Goal: Task Accomplishment & Management: Manage account settings

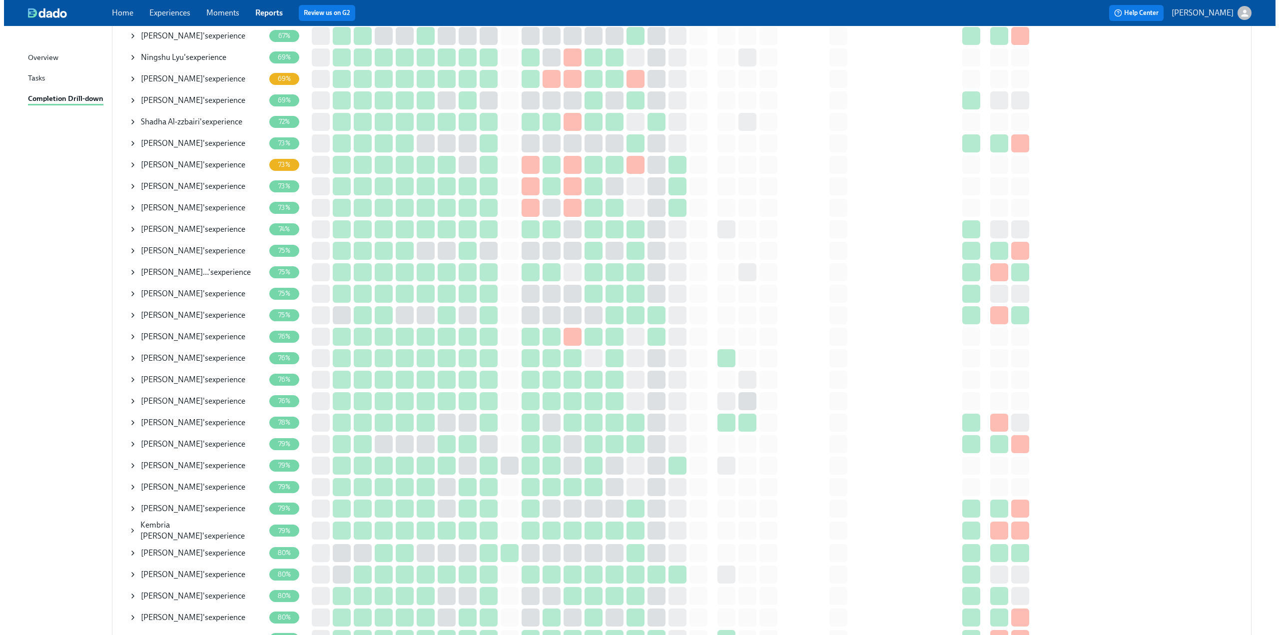
scroll to position [500, 0]
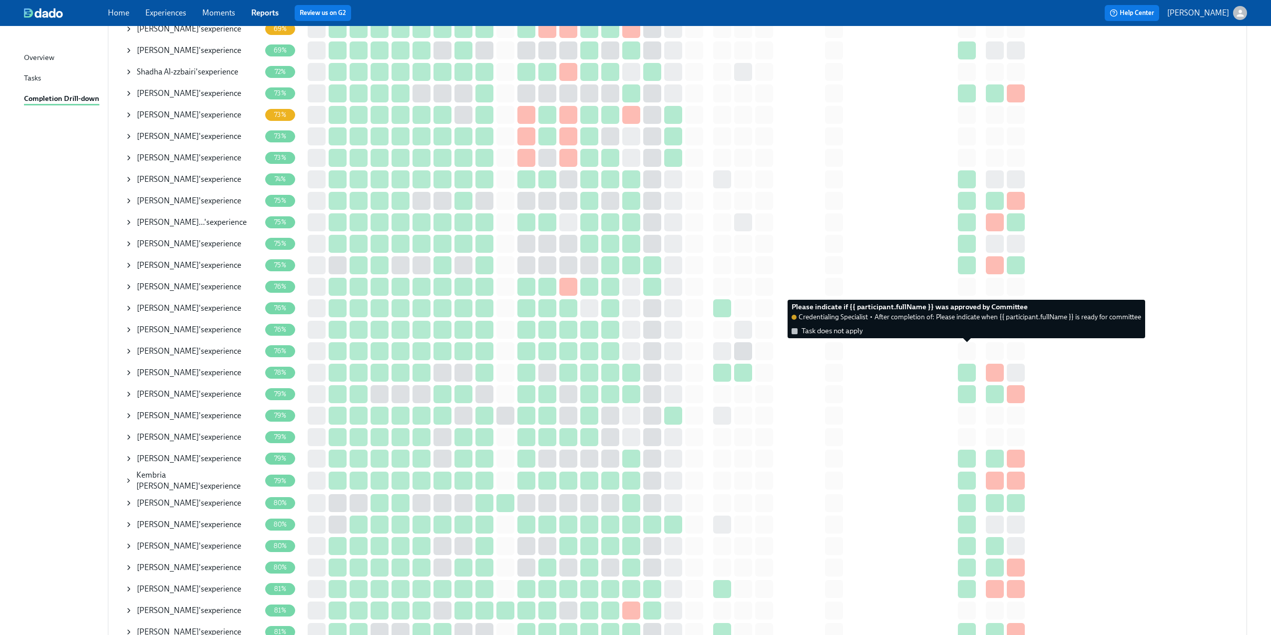
click at [969, 351] on div at bounding box center [967, 351] width 18 height 18
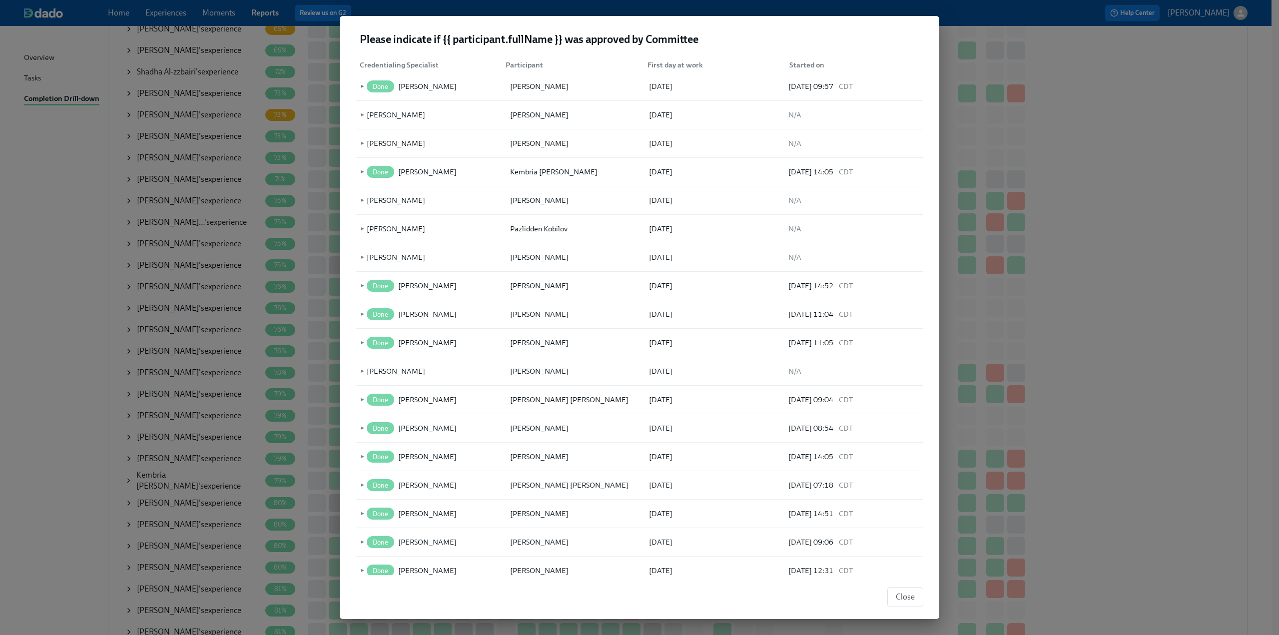
scroll to position [1749, 0]
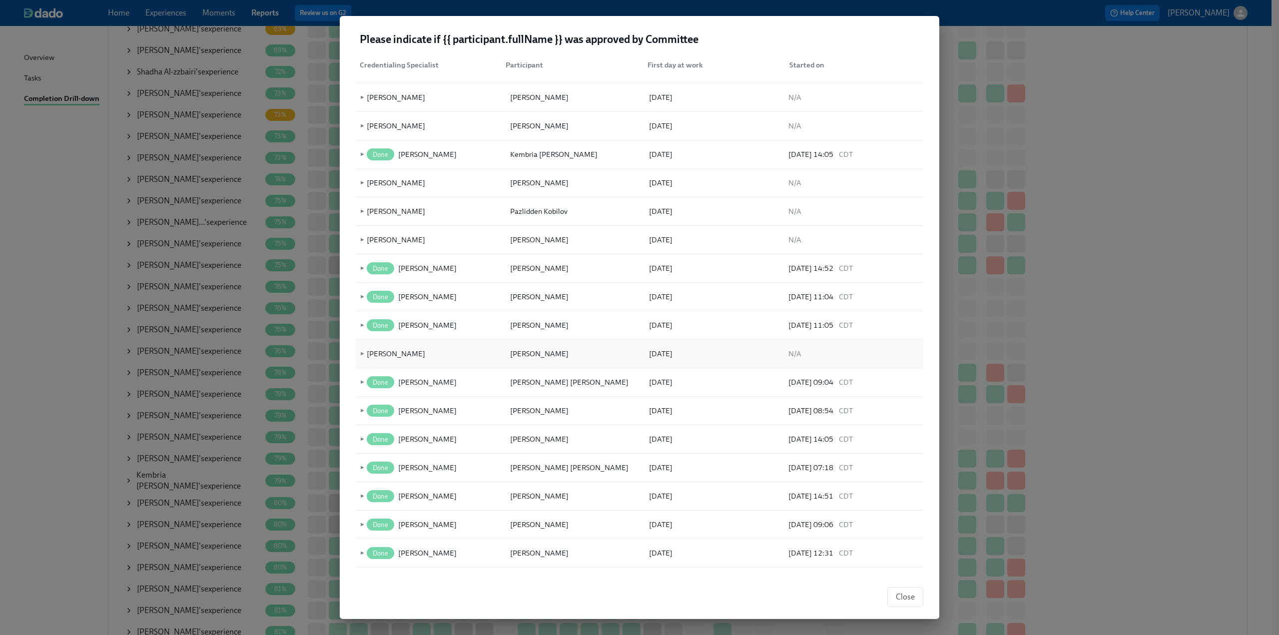
click at [362, 354] on span "►" at bounding box center [361, 353] width 7 height 11
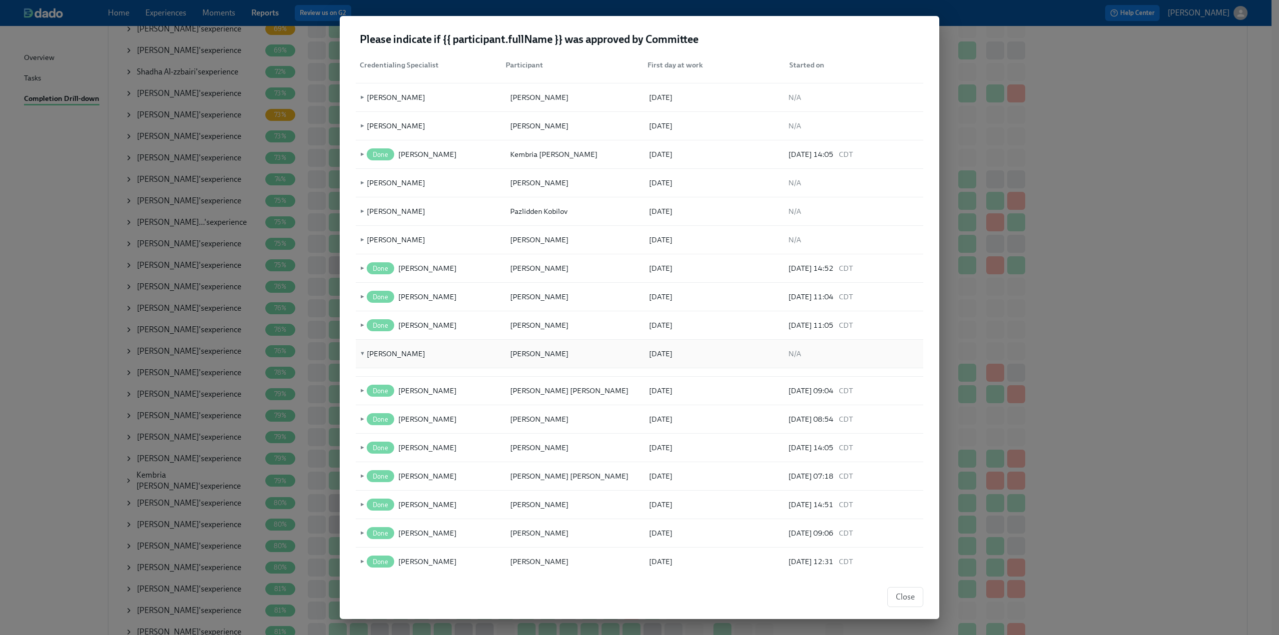
click at [362, 354] on span "▼" at bounding box center [361, 353] width 7 height 11
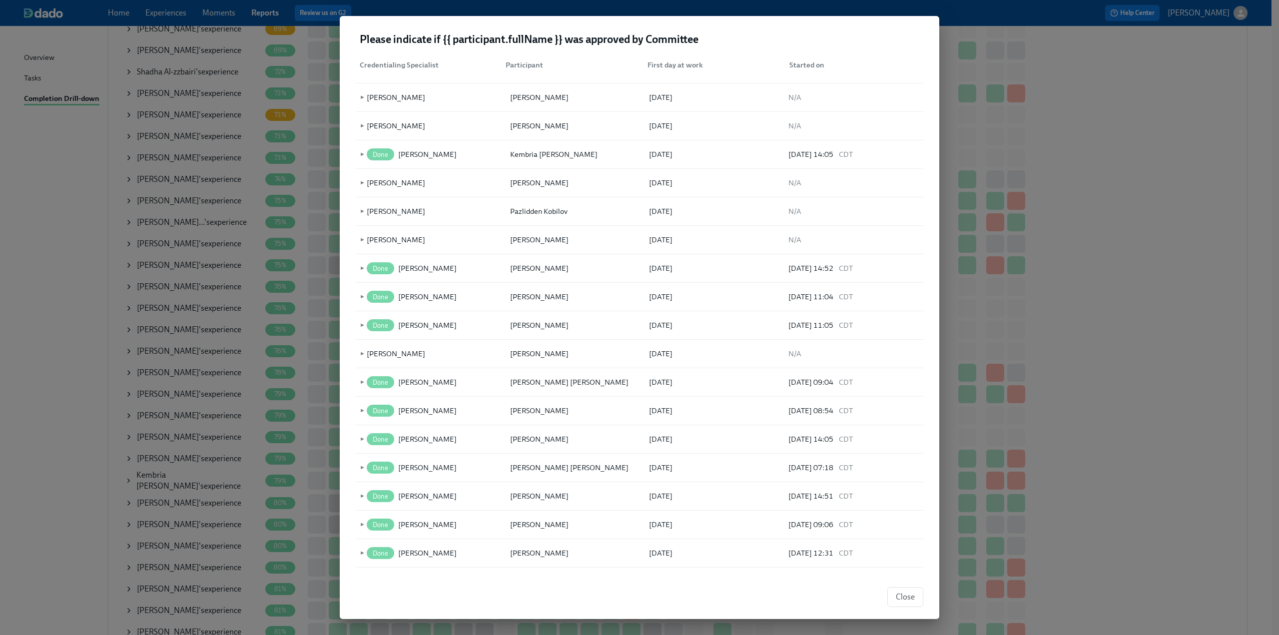
click at [906, 593] on span "Close" at bounding box center [905, 597] width 19 height 10
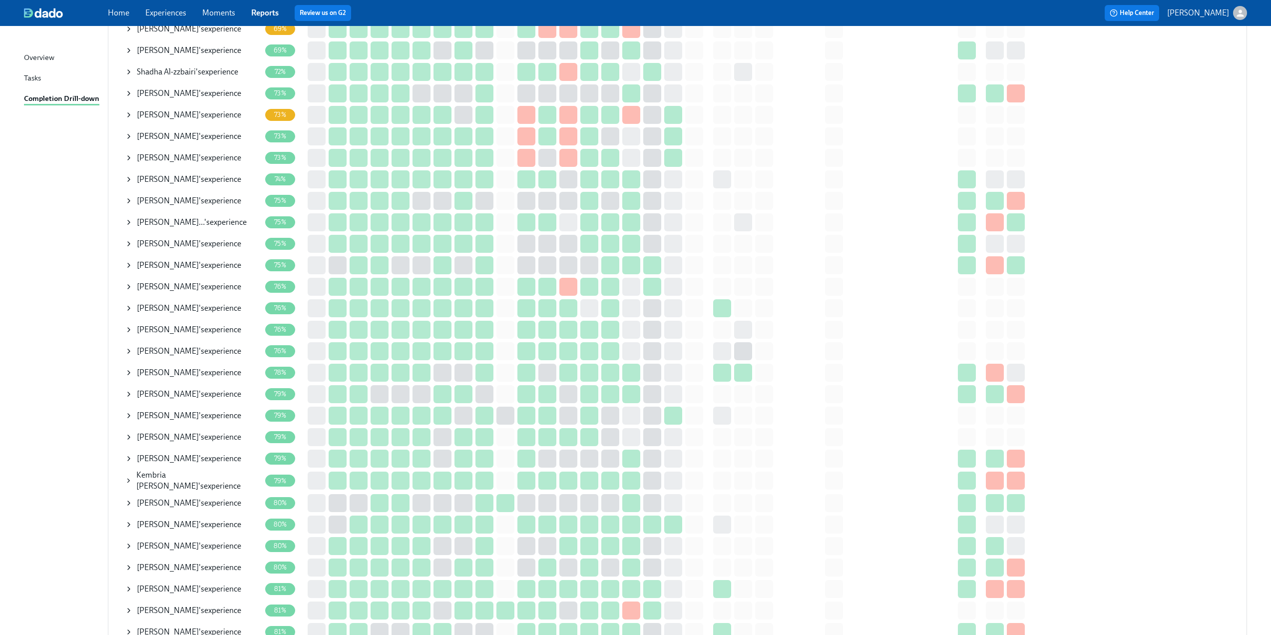
click at [126, 438] on icon at bounding box center [129, 437] width 8 height 8
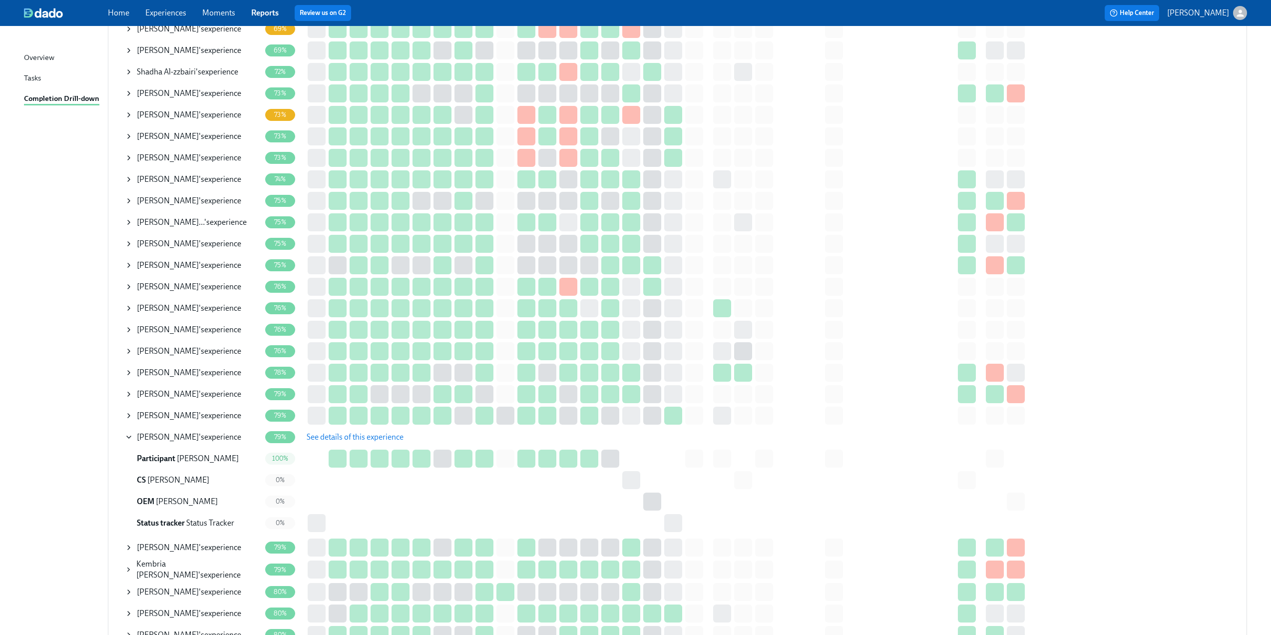
click at [372, 435] on span "See details of this experience" at bounding box center [355, 437] width 97 height 10
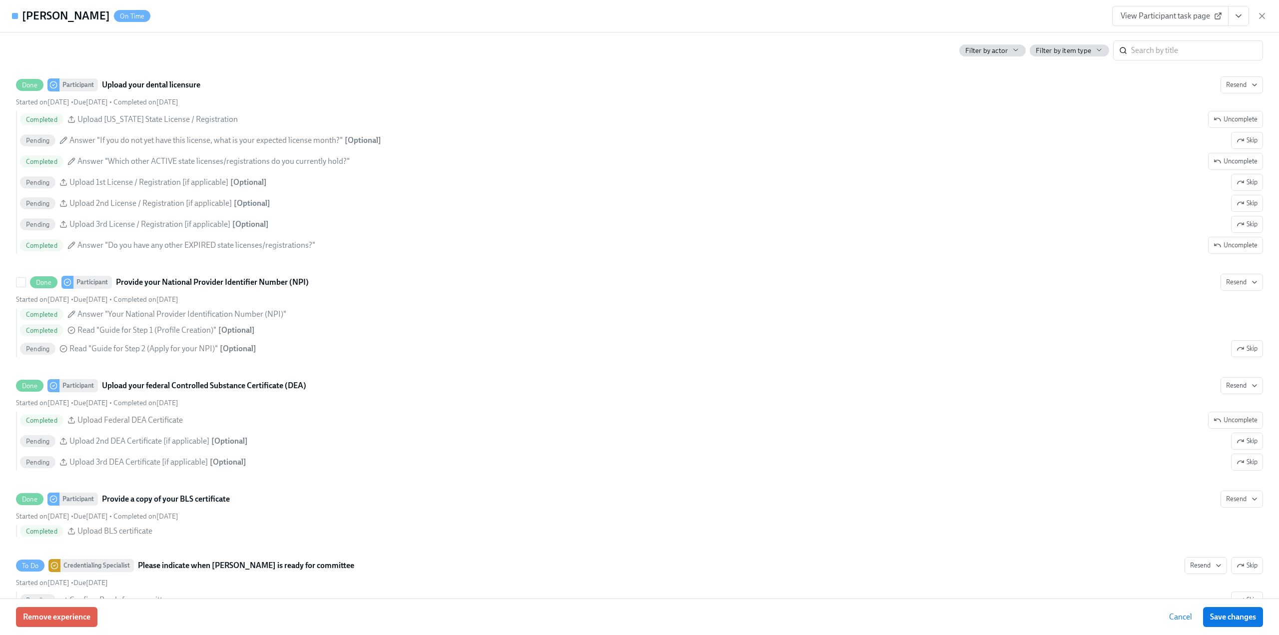
scroll to position [1849, 0]
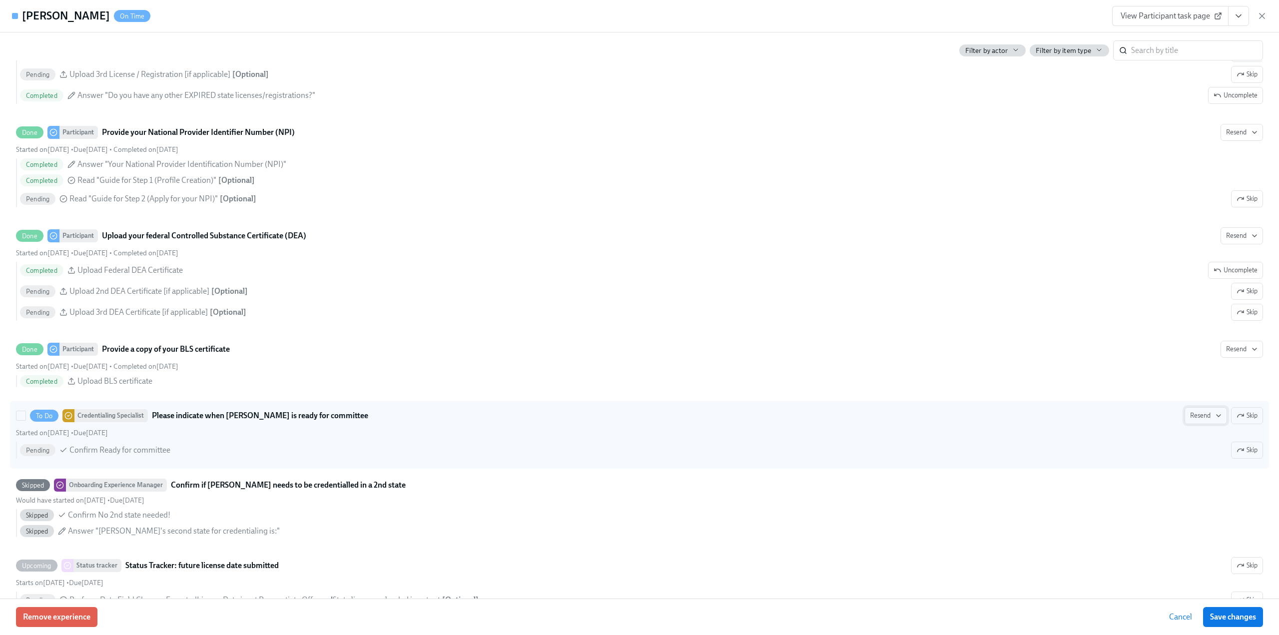
click at [1186, 421] on button "Resend" at bounding box center [1206, 415] width 42 height 17
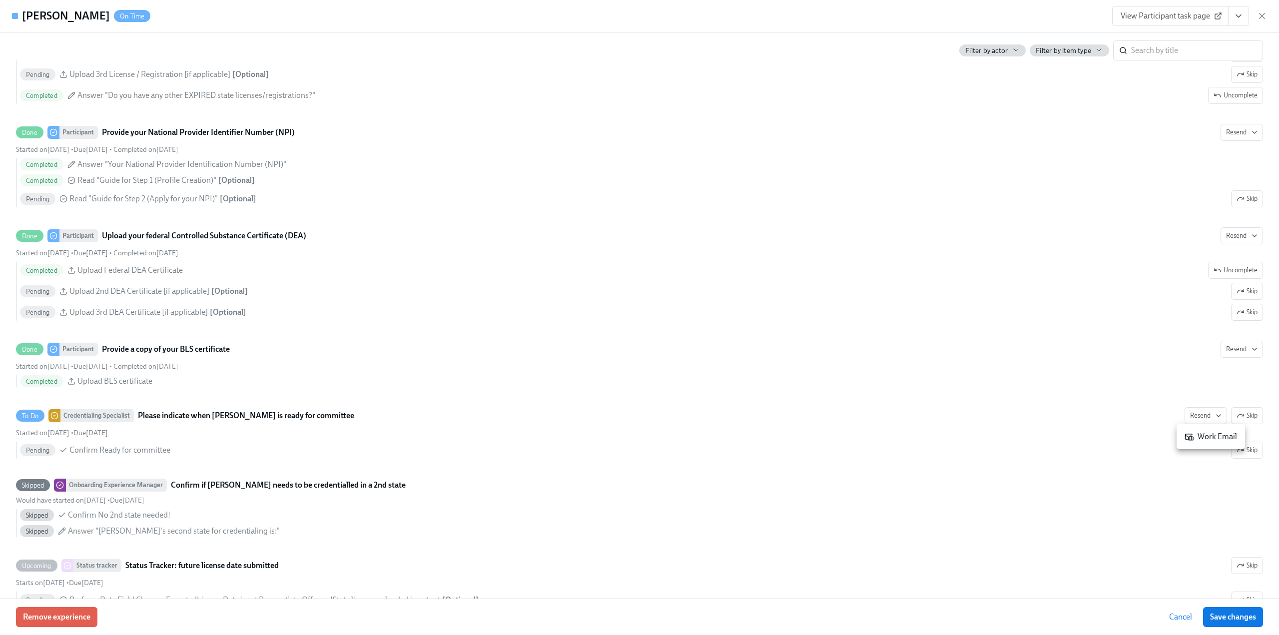
click at [1196, 435] on div "Work Email" at bounding box center [1211, 436] width 52 height 11
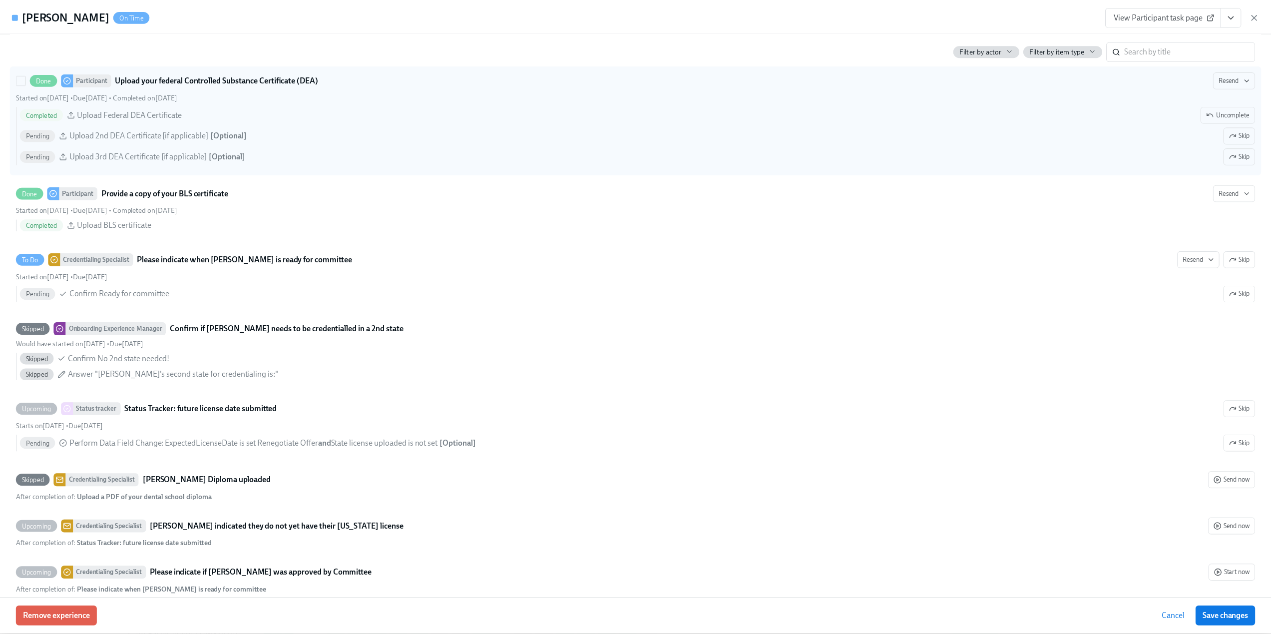
scroll to position [1799, 0]
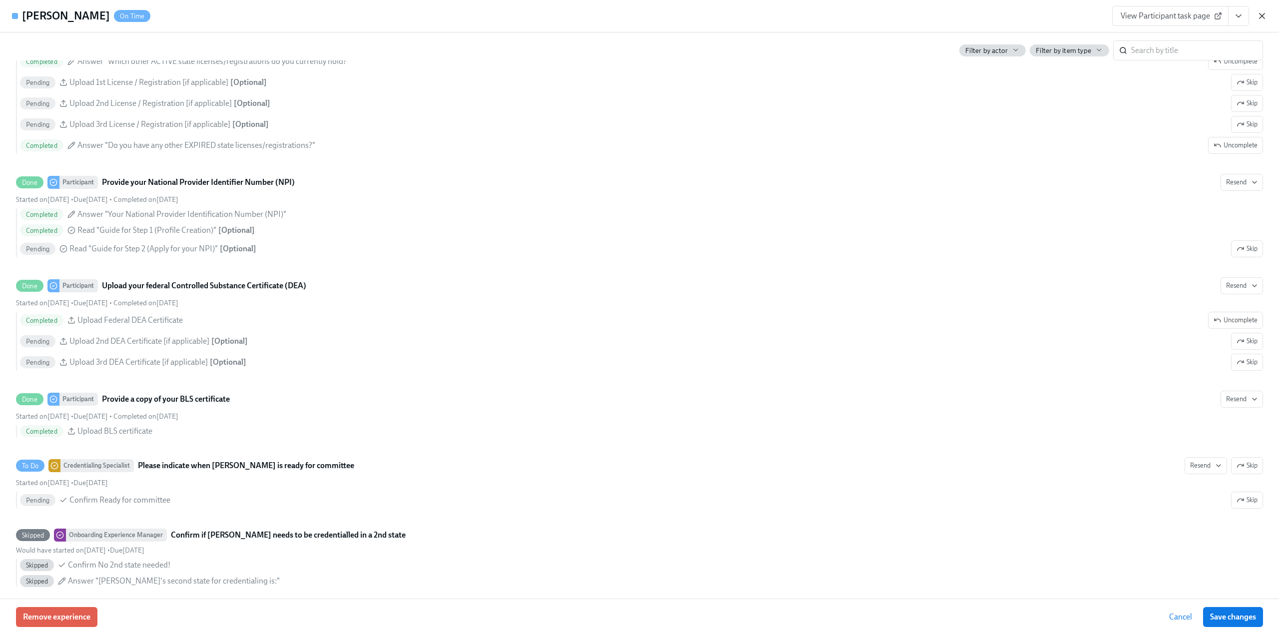
click at [1261, 17] on icon "button" at bounding box center [1262, 16] width 10 height 10
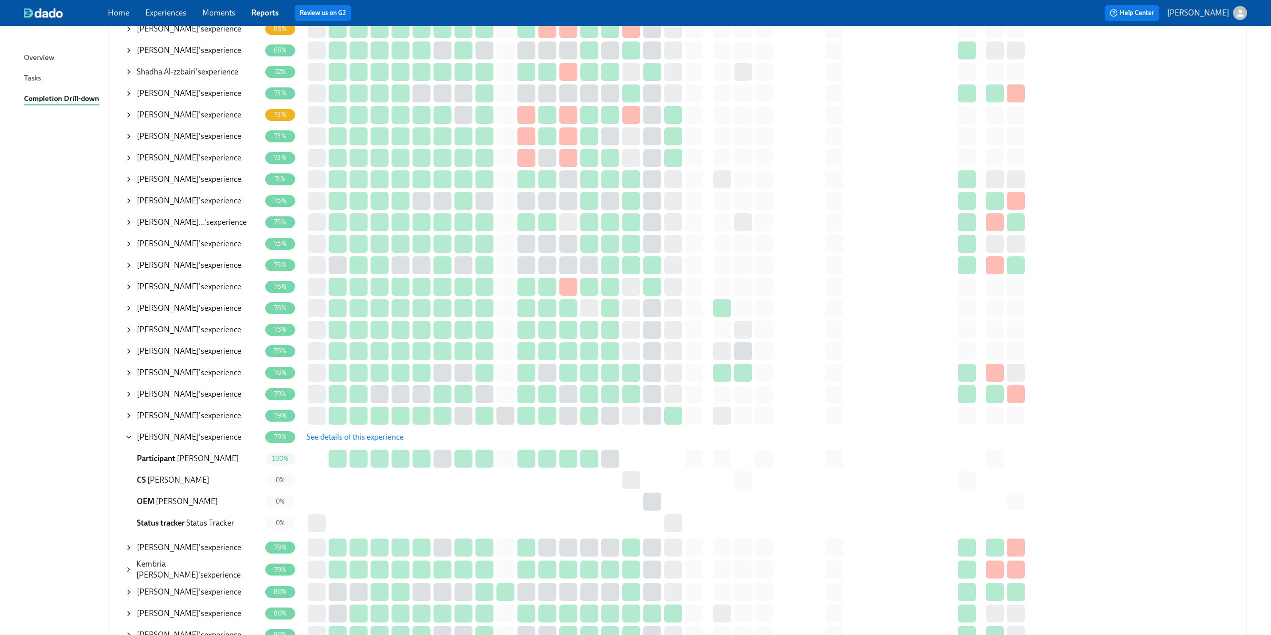
click at [126, 434] on icon at bounding box center [129, 437] width 8 height 8
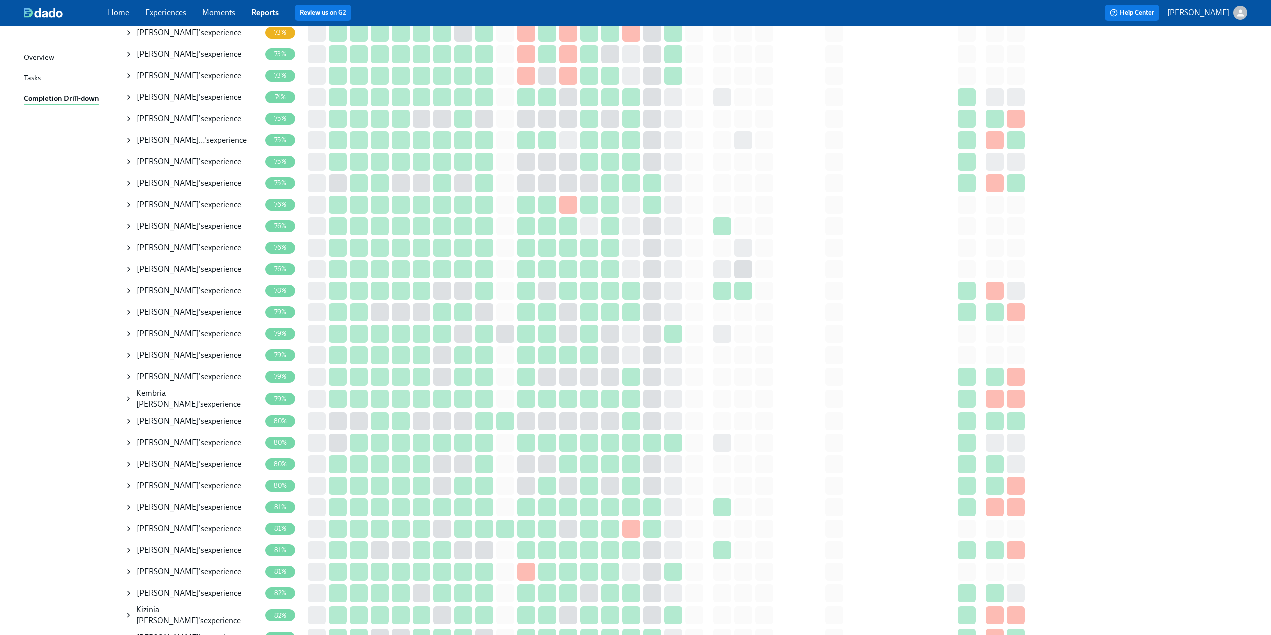
scroll to position [600, 0]
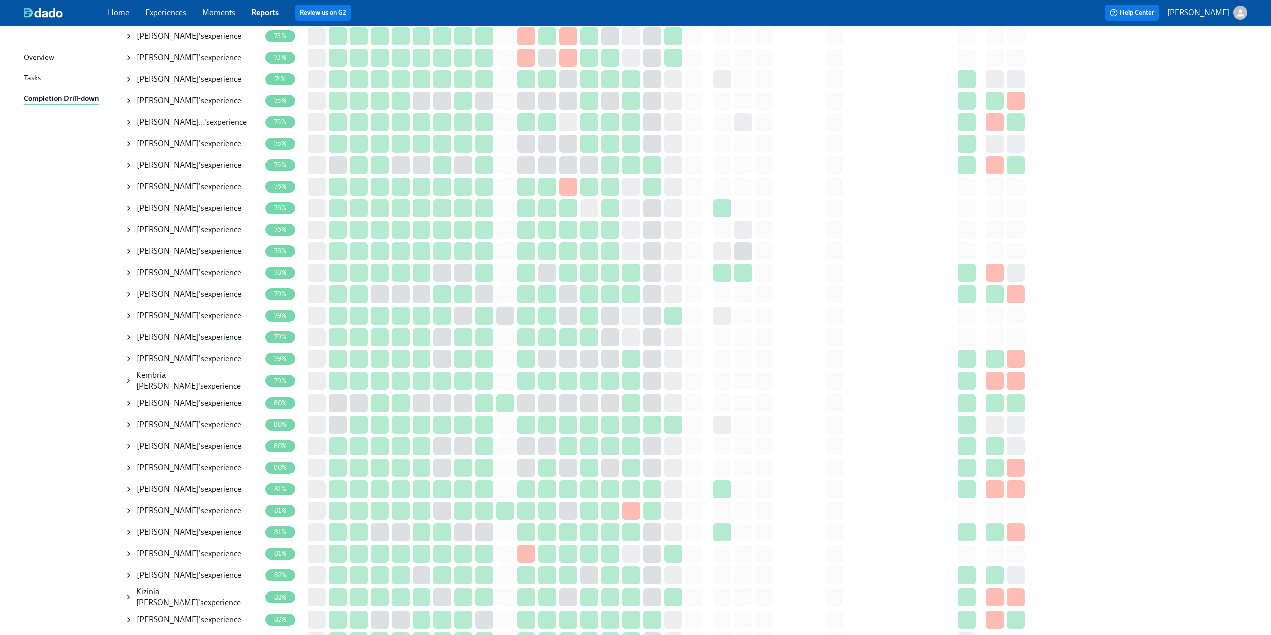
click at [128, 254] on icon at bounding box center [129, 251] width 8 height 8
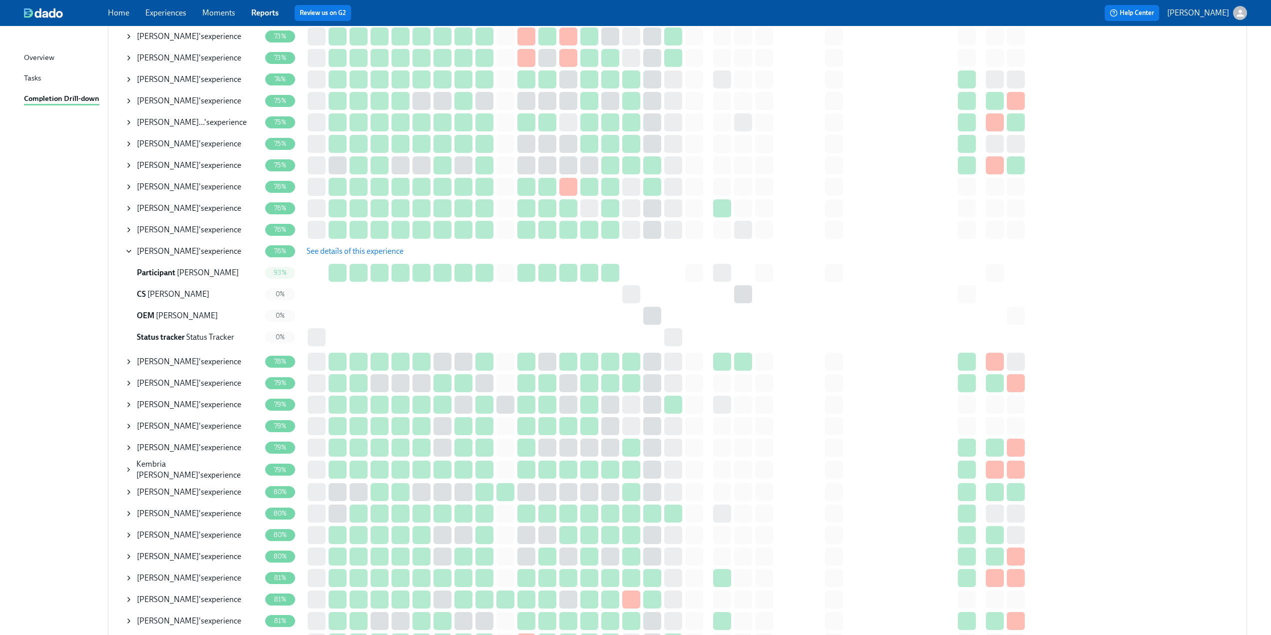
click at [126, 251] on icon at bounding box center [129, 251] width 8 height 8
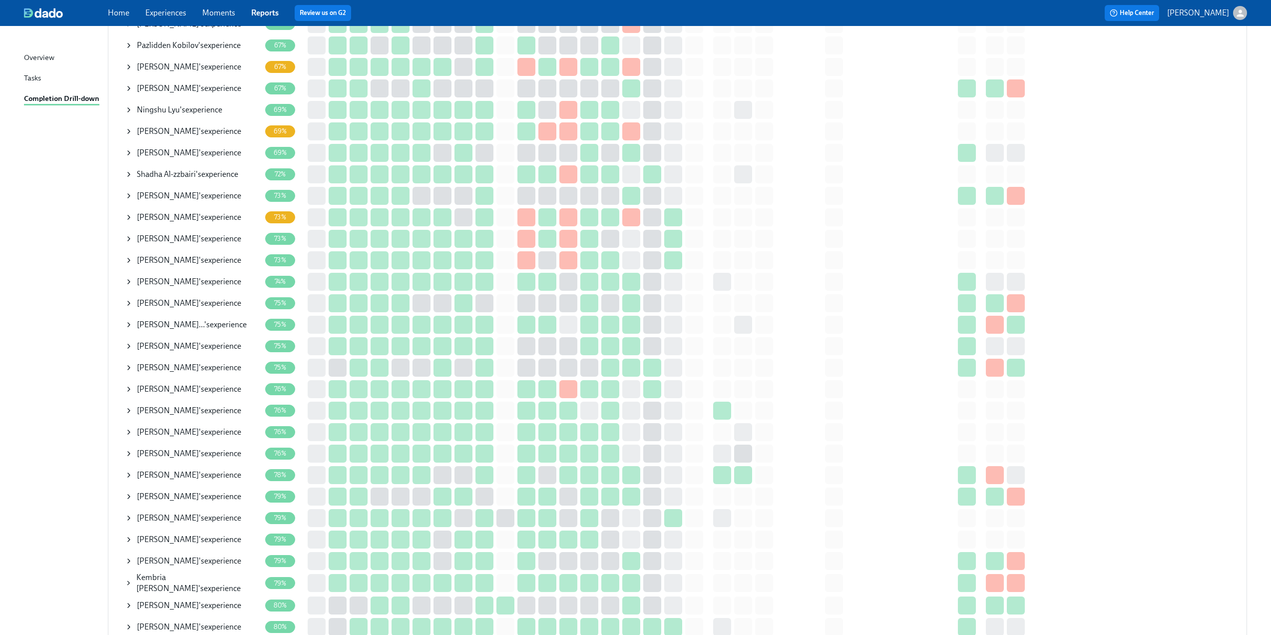
scroll to position [0, 0]
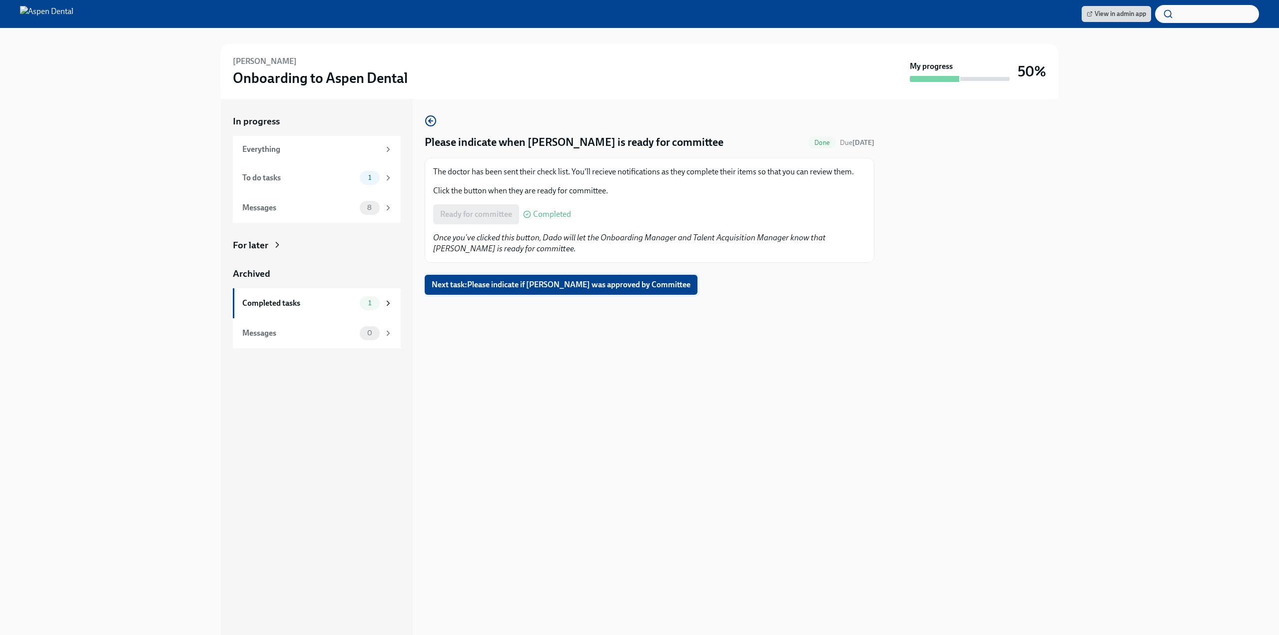
click at [609, 287] on span "Next task : Please indicate if [PERSON_NAME] was approved by Committee" at bounding box center [561, 285] width 259 height 10
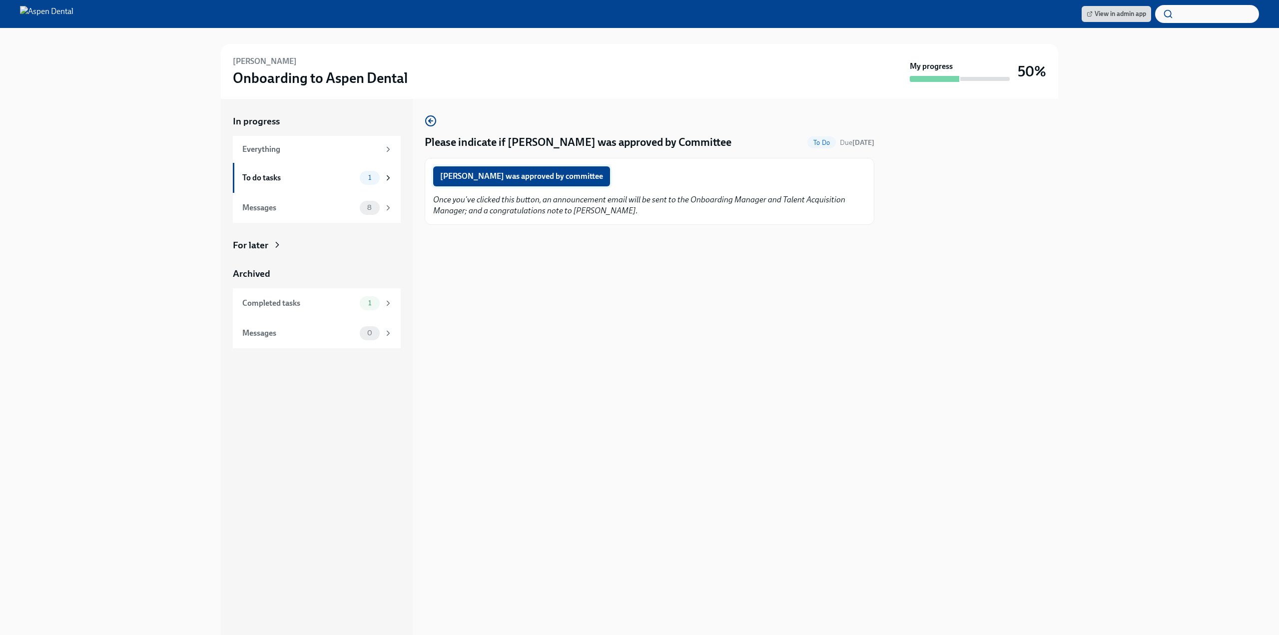
click at [536, 180] on span "[PERSON_NAME] was approved by committee" at bounding box center [521, 176] width 163 height 10
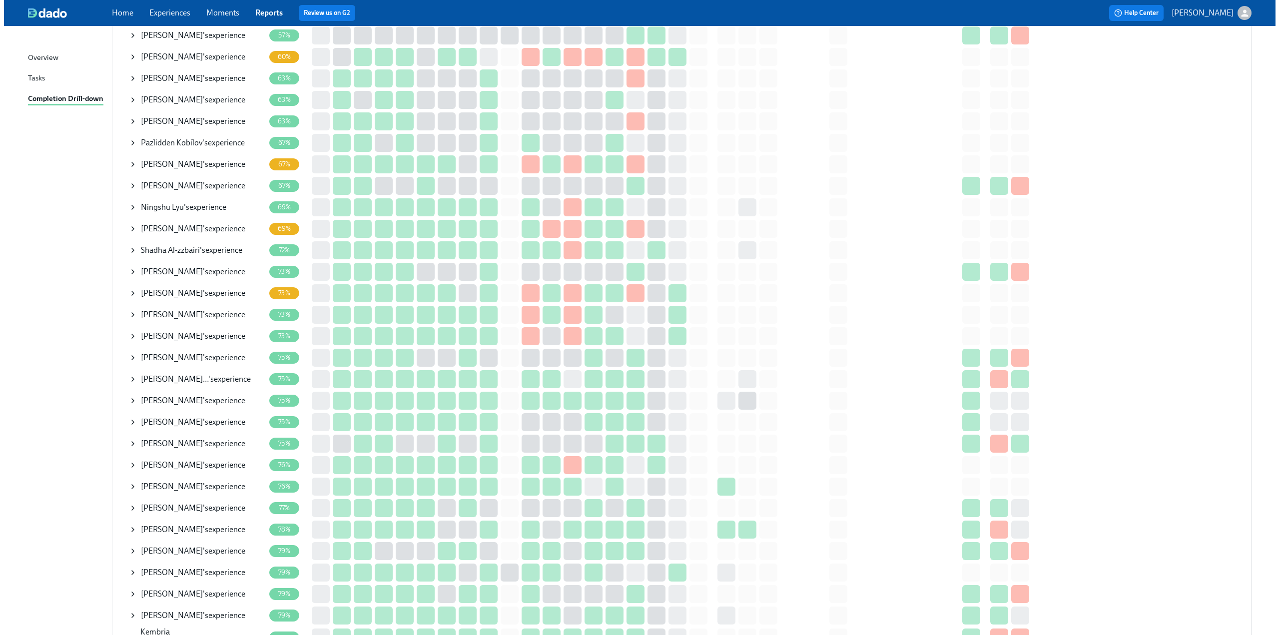
scroll to position [350, 0]
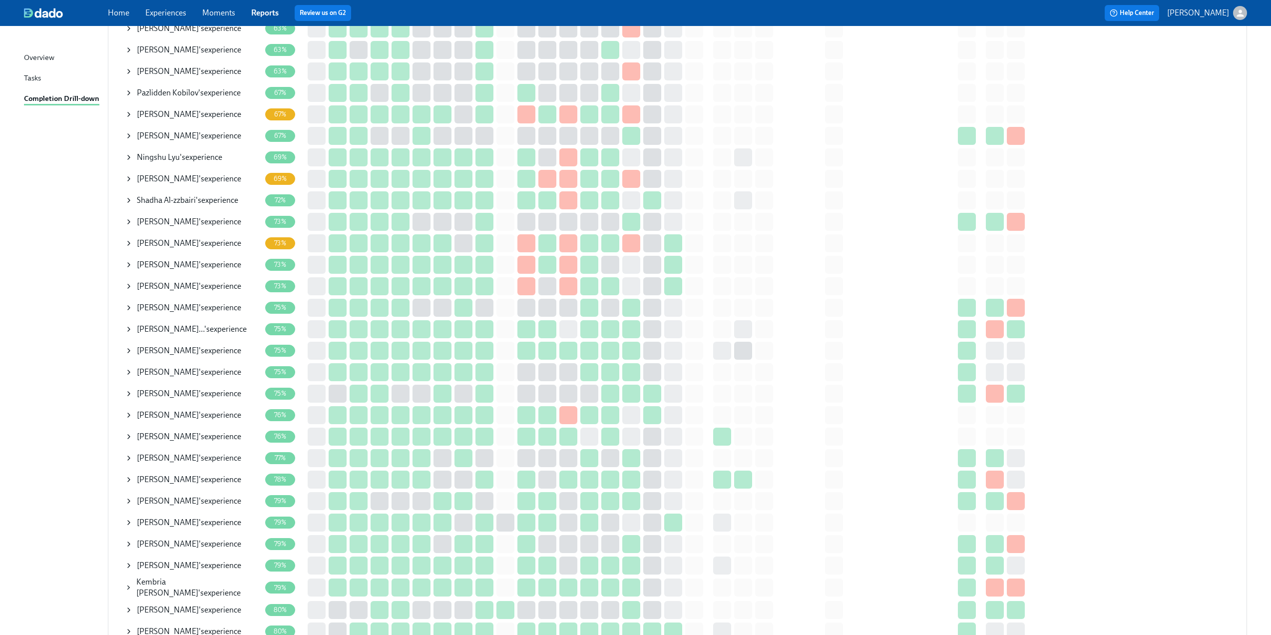
click at [129, 416] on icon at bounding box center [129, 415] width 2 height 4
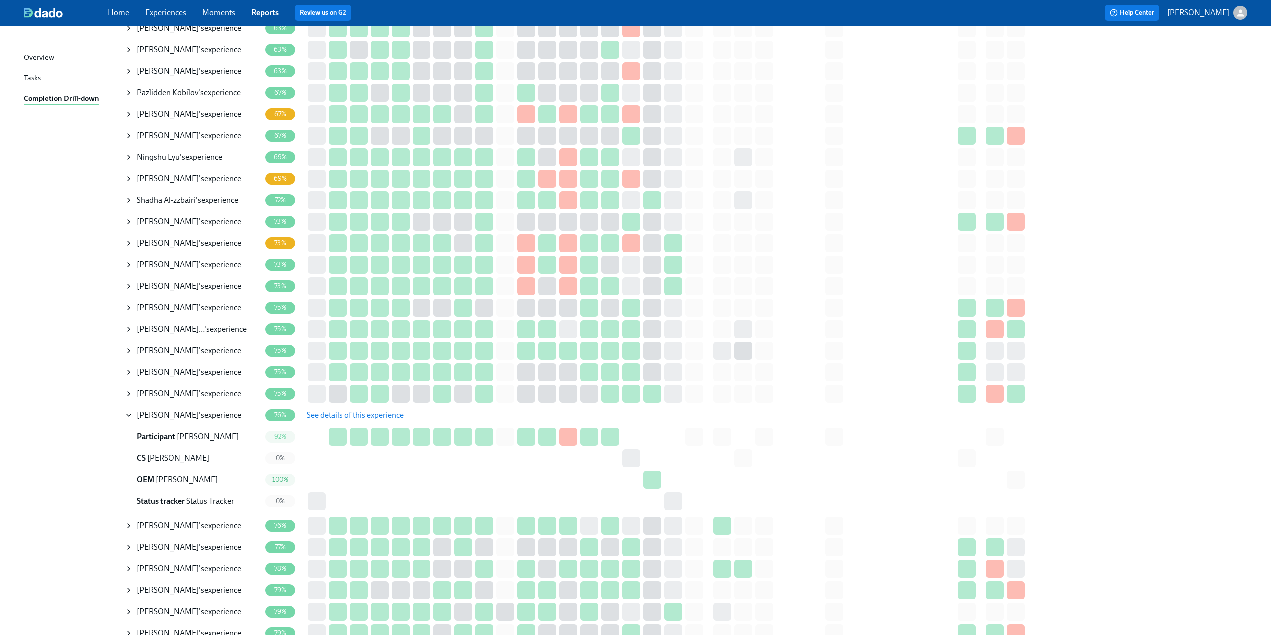
click at [335, 413] on span "See details of this experience" at bounding box center [355, 415] width 97 height 10
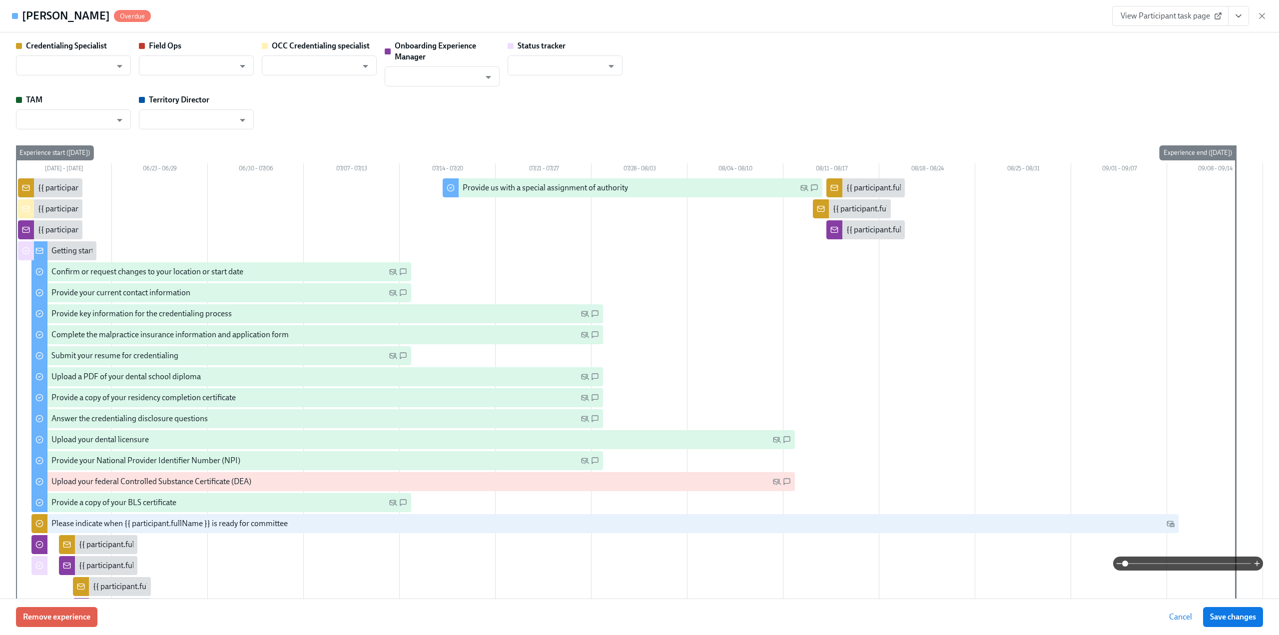
type input "[PERSON_NAME]"
type input "Status Tracker"
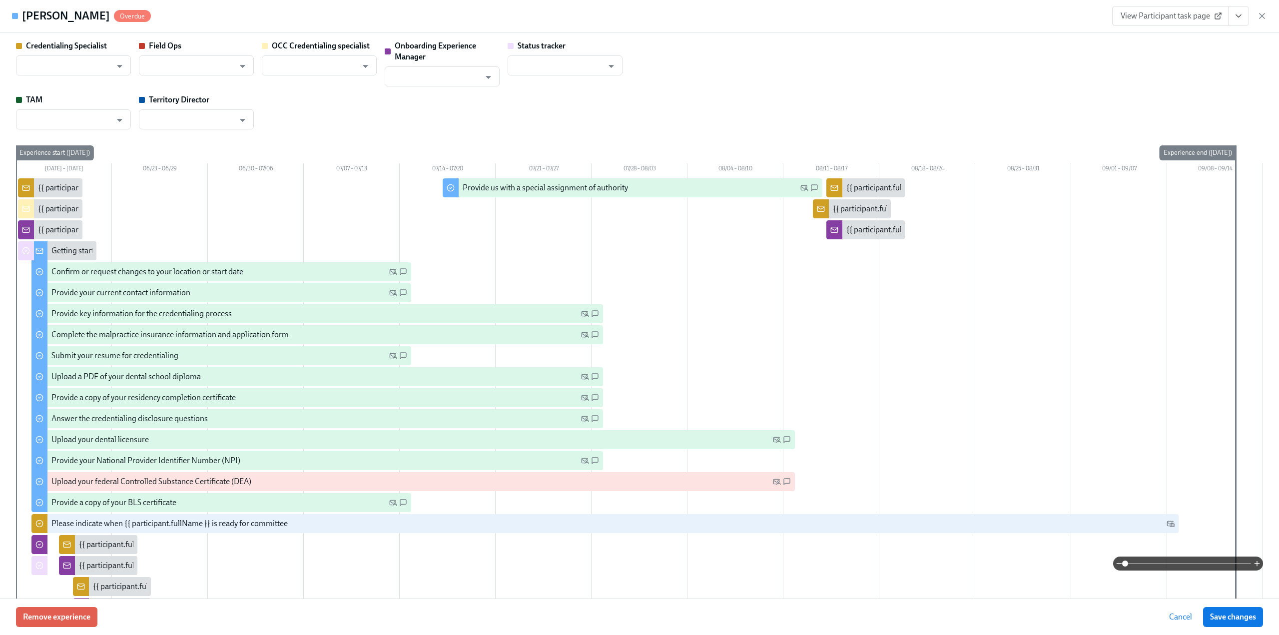
type input "[PERSON_NAME]"
